Goal: Obtain resource: Download file/media

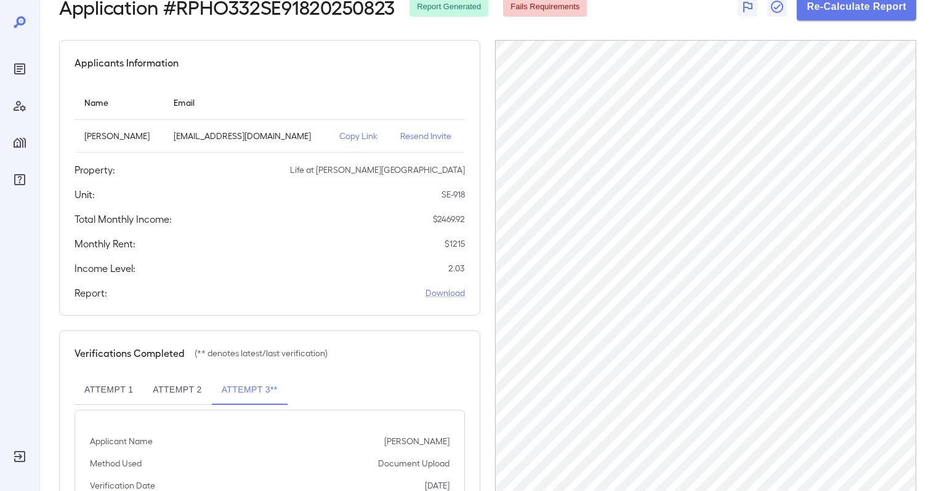
scroll to position [69, 0]
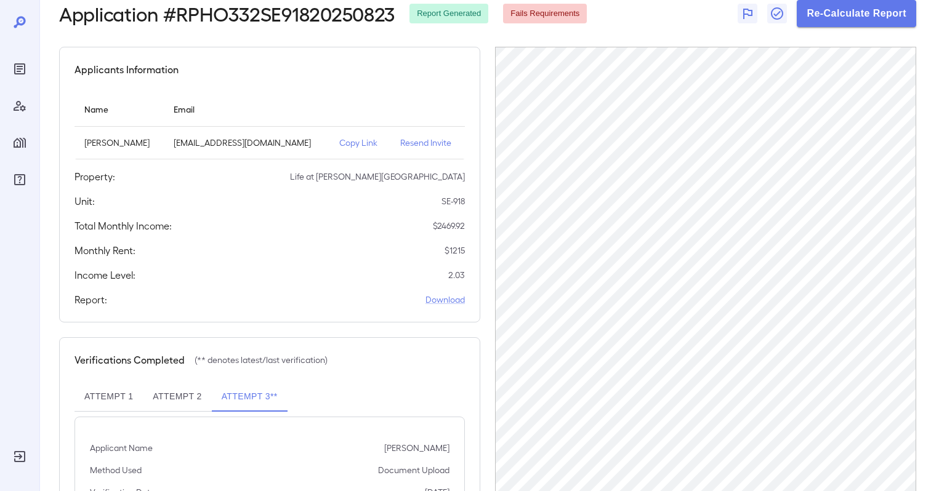
click at [420, 350] on div "Verifications Completed (** denotes latest/last verification) Attempt 1 Attempt…" at bounding box center [269, 466] width 421 height 259
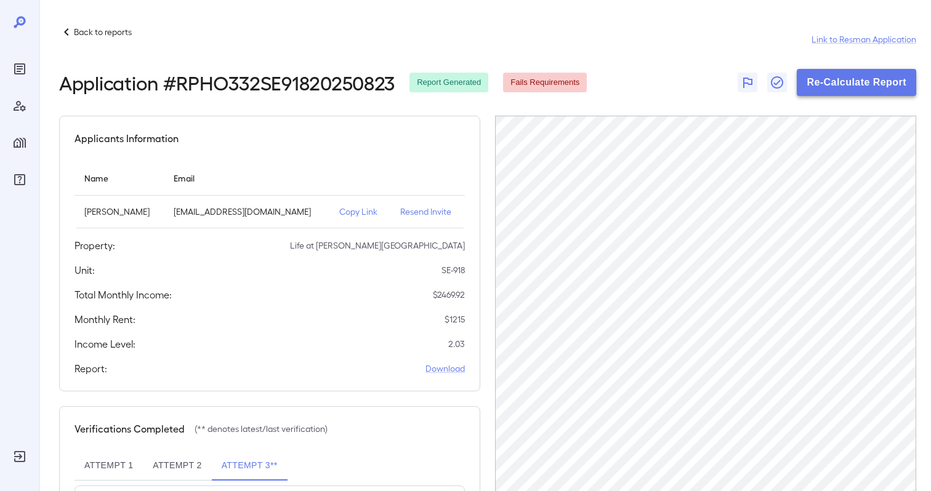
click at [848, 79] on button "Re-Calculate Report" at bounding box center [856, 82] width 119 height 27
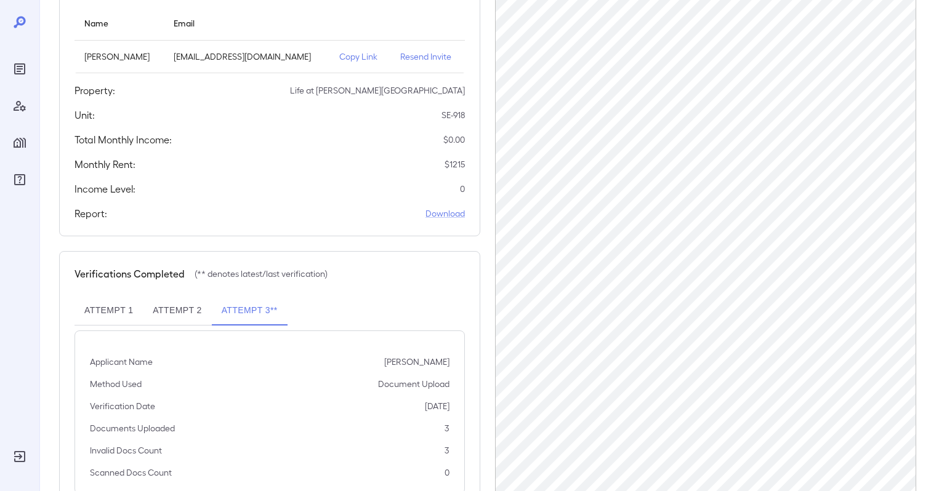
scroll to position [198, 0]
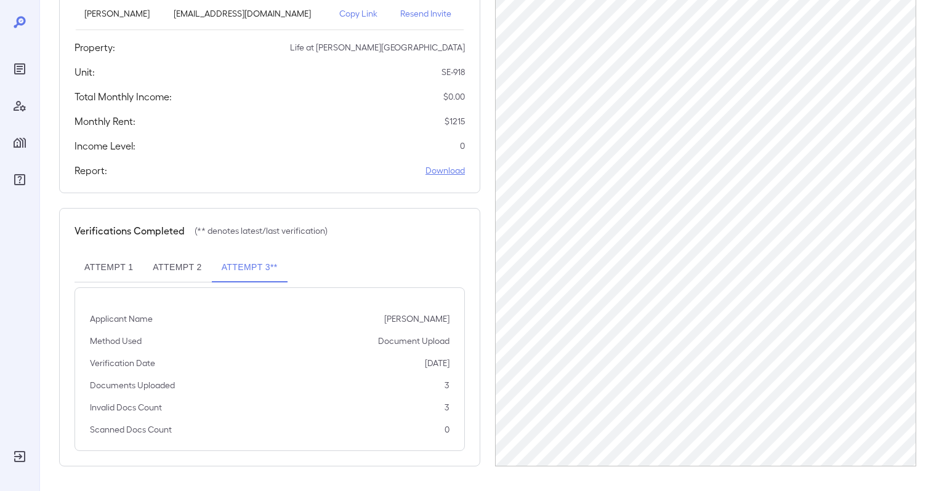
click at [453, 165] on link "Download" at bounding box center [444, 170] width 39 height 12
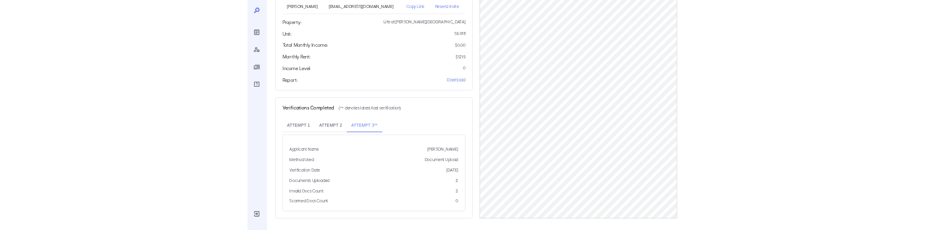
scroll to position [0, 0]
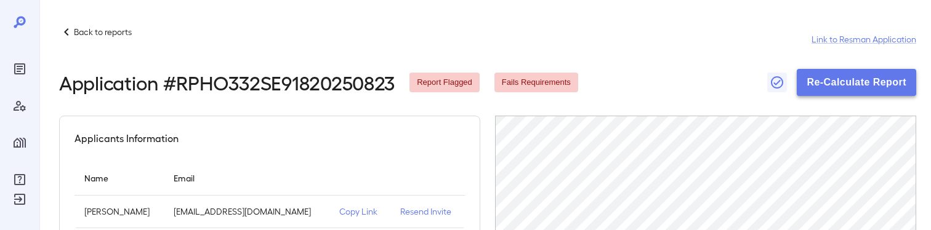
click at [848, 86] on button "Re-Calculate Report" at bounding box center [856, 82] width 119 height 27
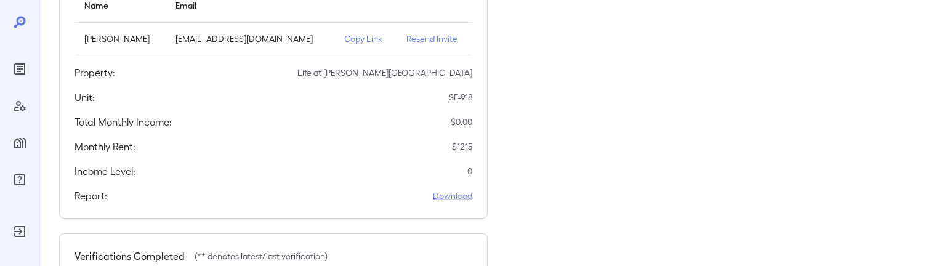
scroll to position [424, 0]
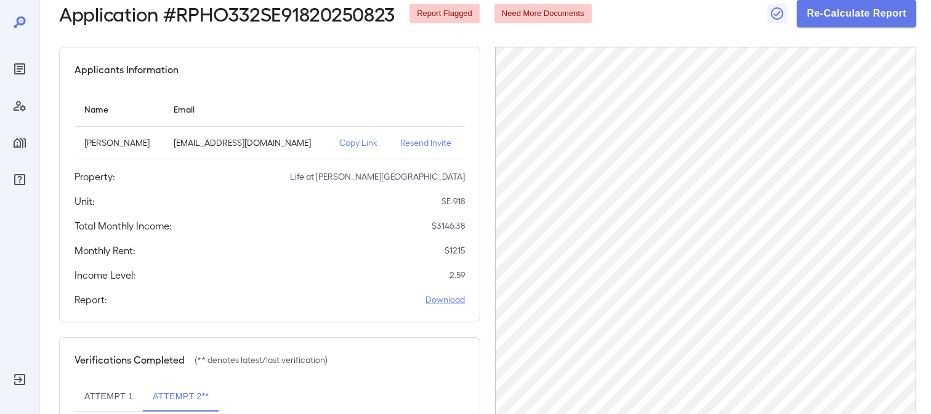
scroll to position [71, 0]
